Goal: Navigation & Orientation: Find specific page/section

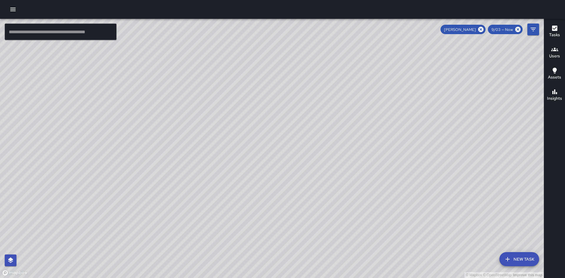
scroll to position [2185, 0]
click at [537, 29] on icon "Filters" at bounding box center [533, 29] width 7 height 7
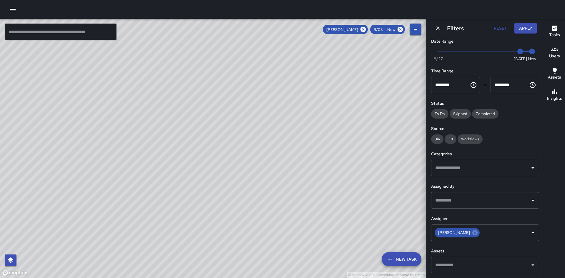
scroll to position [0, 0]
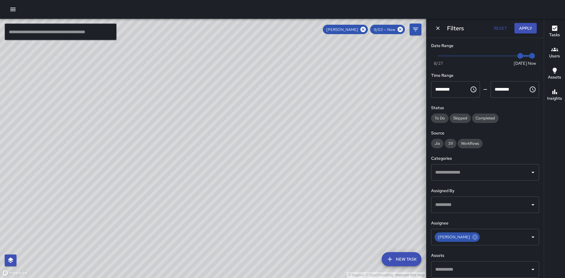
click at [557, 96] on h6 "Insights" at bounding box center [554, 98] width 15 height 6
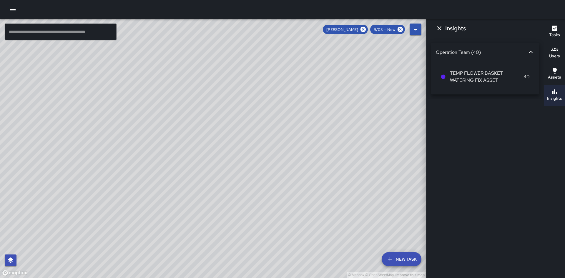
click at [494, 77] on span "TEMP FLOWER BASKET WATERING FIX ASSET" at bounding box center [487, 77] width 74 height 14
click at [439, 31] on icon "Dismiss" at bounding box center [439, 28] width 7 height 7
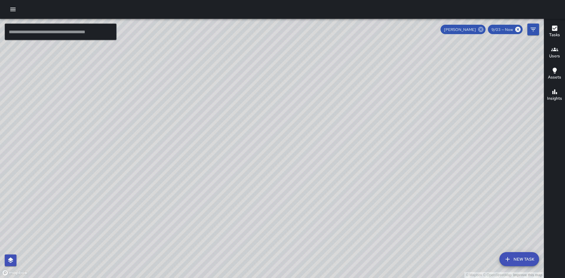
click at [481, 29] on icon at bounding box center [481, 29] width 6 height 6
click at [13, 9] on icon "button" at bounding box center [12, 10] width 5 height 4
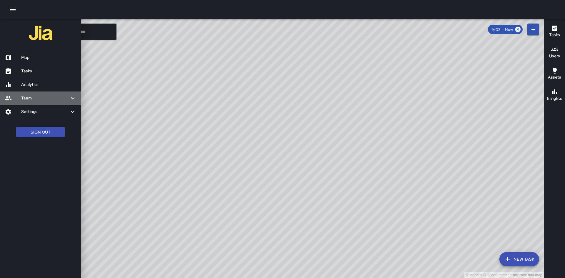
click at [64, 103] on div "Team" at bounding box center [40, 99] width 81 height 14
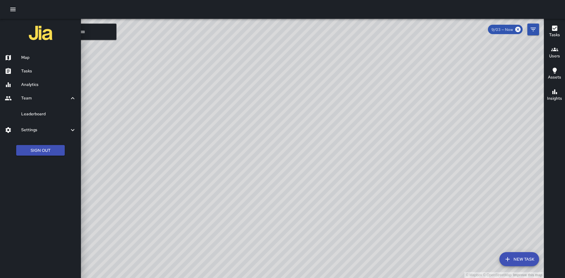
click at [50, 116] on h6 "Leaderboard" at bounding box center [48, 114] width 55 height 6
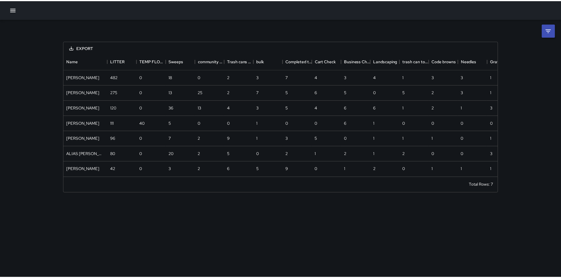
scroll to position [124, 433]
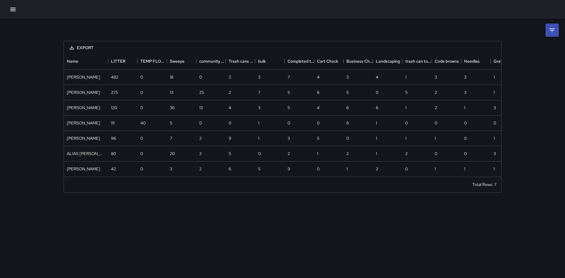
click at [16, 10] on icon "button" at bounding box center [12, 9] width 7 height 7
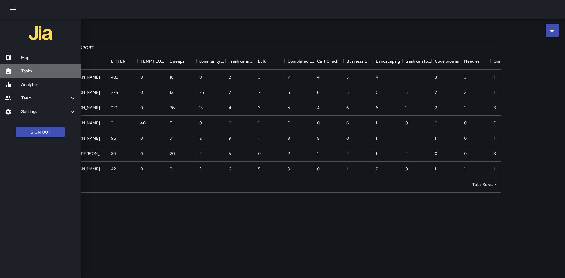
click at [32, 72] on h6 "Tasks" at bounding box center [48, 71] width 55 height 6
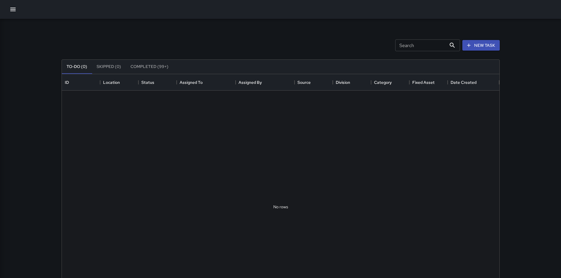
scroll to position [245, 433]
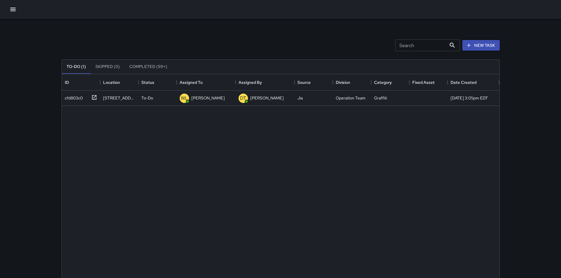
click at [12, 9] on icon "button" at bounding box center [12, 10] width 5 height 4
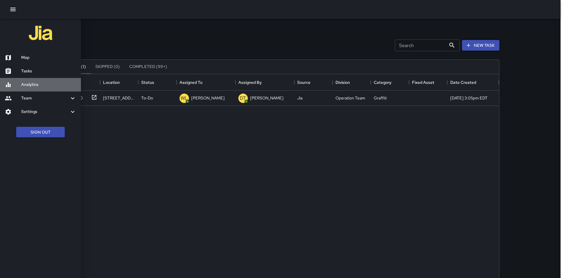
click at [31, 83] on h6 "Analytics" at bounding box center [48, 85] width 55 height 6
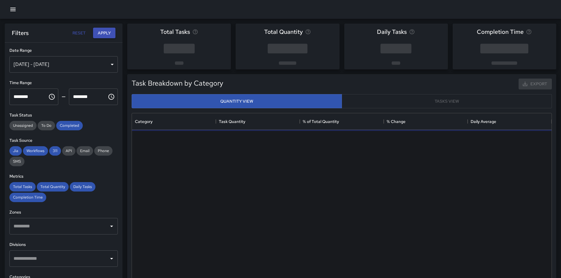
scroll to position [172, 415]
